Goal: Task Accomplishment & Management: Use online tool/utility

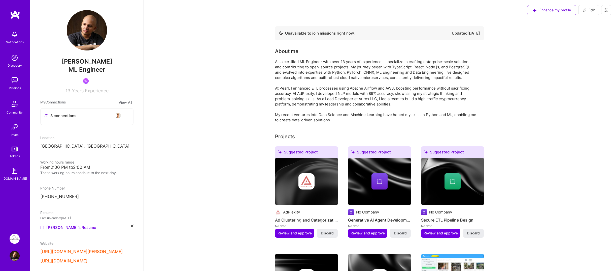
click at [13, 41] on div "Notifications" at bounding box center [15, 41] width 18 height 5
drag, startPoint x: 255, startPoint y: 86, endPoint x: 268, endPoint y: 77, distance: 16.5
click at [14, 80] on img at bounding box center [15, 80] width 10 height 10
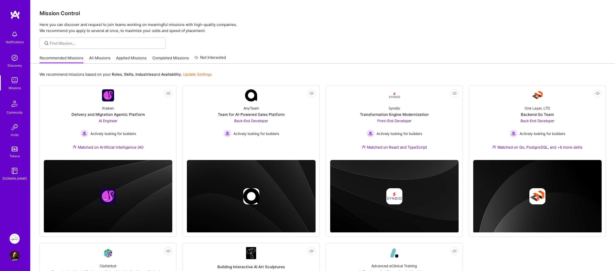
click at [227, 72] on div "We recommend missions based on your Roles , Skills , Industries and Availabilit…" at bounding box center [323, 74] width 567 height 9
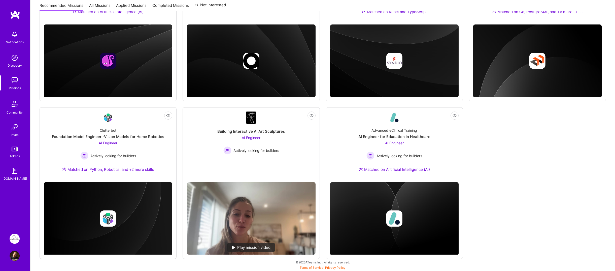
scroll to position [35, 0]
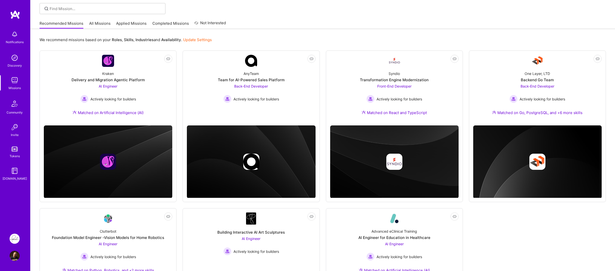
click at [178, 90] on div "Not Interested Kraken Delivery and Migration Agentic Platform AI Engineer Activ…" at bounding box center [323, 204] width 567 height 309
